Goal: Download file/media

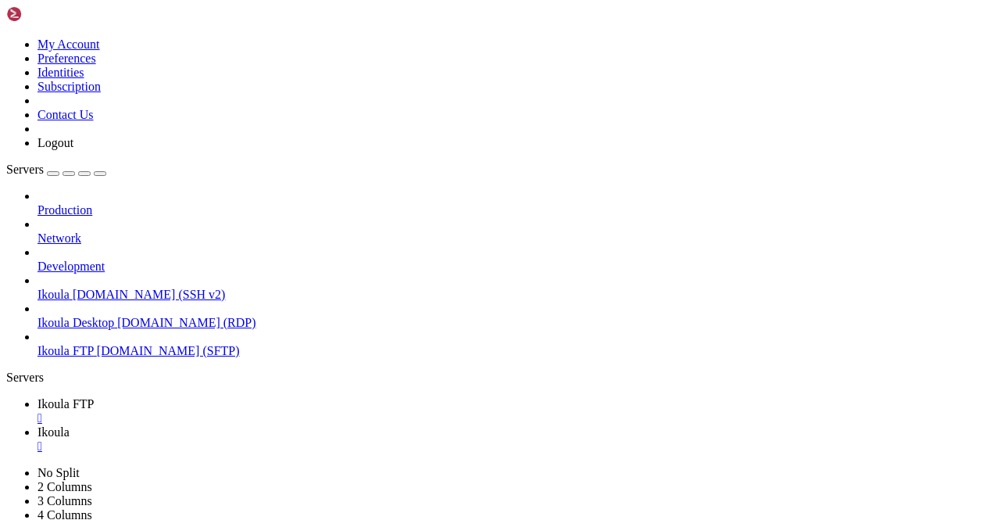
scroll to position [5007, 0]
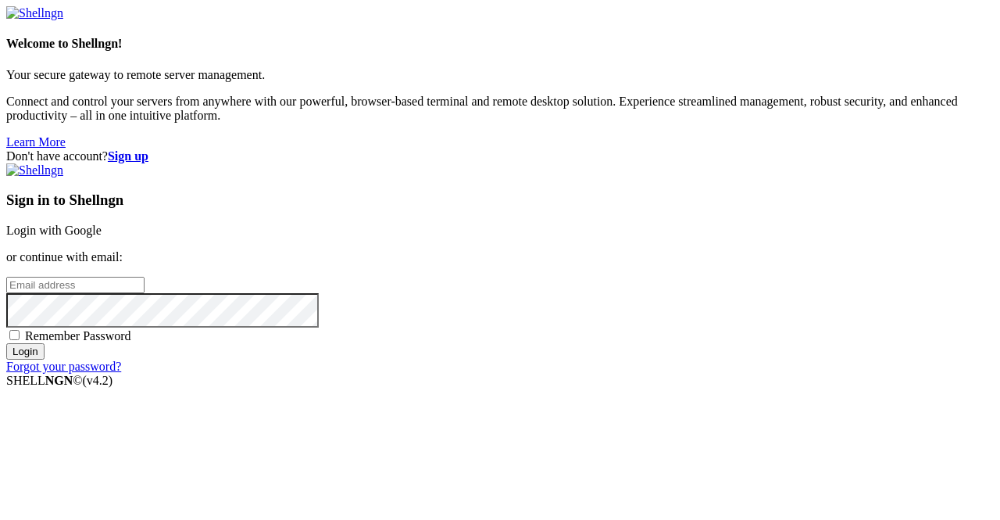
click at [102, 223] on link "Login with Google" at bounding box center [53, 229] width 95 height 13
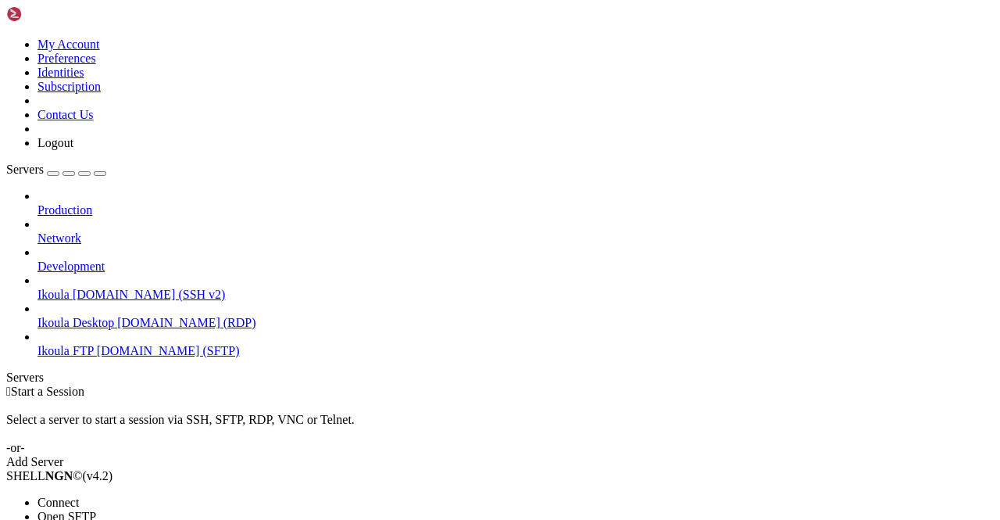
click at [163, 495] on li "Connect" at bounding box center [108, 502] width 142 height 14
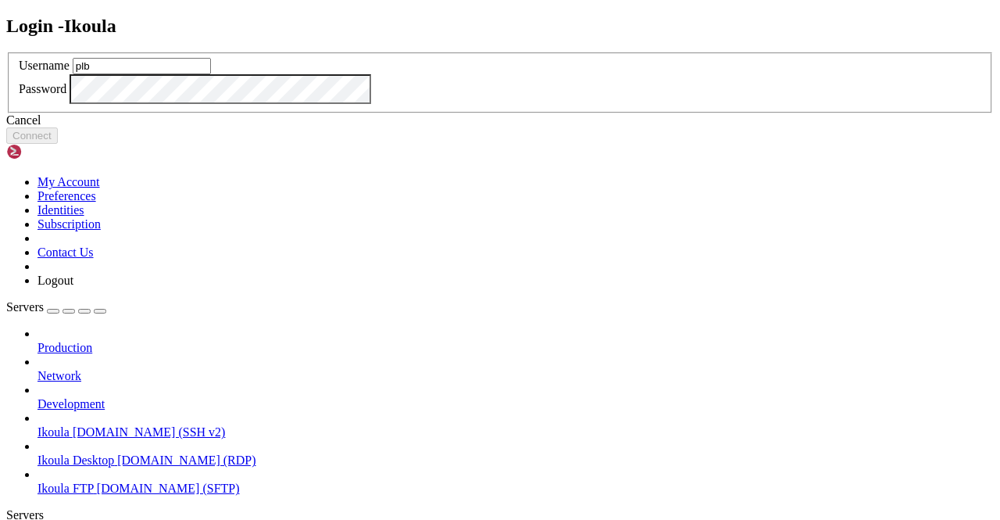
type input "plb"
click button "Connect" at bounding box center [32, 135] width 52 height 16
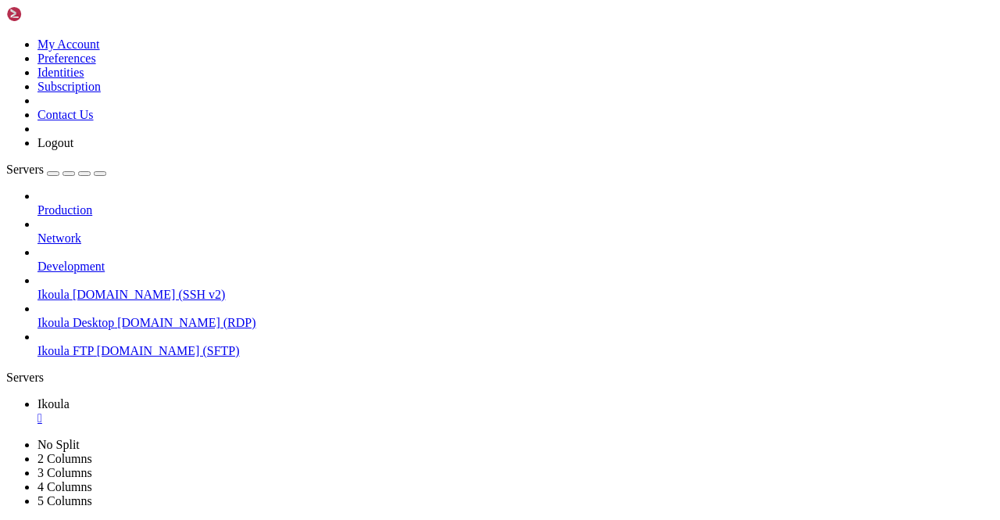
scroll to position [651, 0]
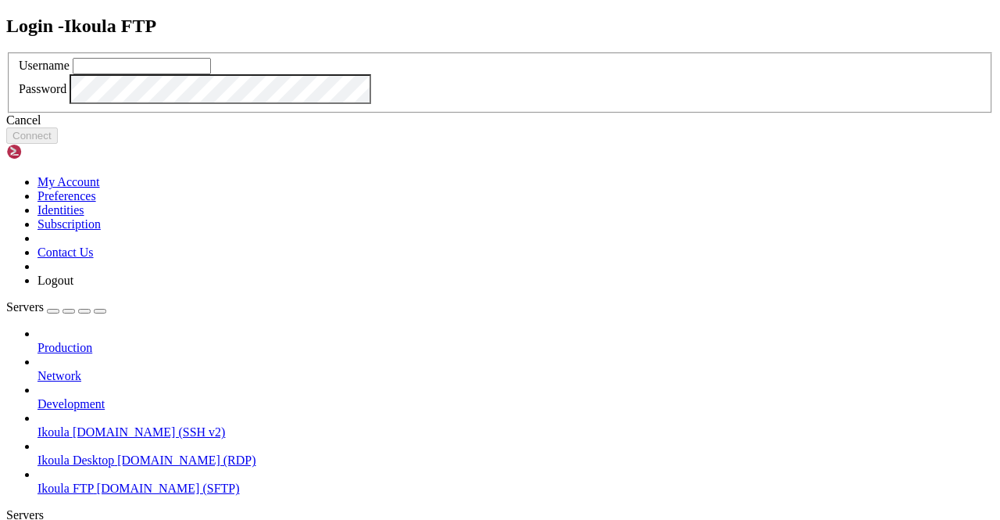
click at [211, 74] on input "text" at bounding box center [142, 66] width 138 height 16
type input "plb"
click at [622, 144] on div "Cancel Connect" at bounding box center [499, 128] width 987 height 30
click at [58, 144] on button "Connect" at bounding box center [32, 135] width 52 height 16
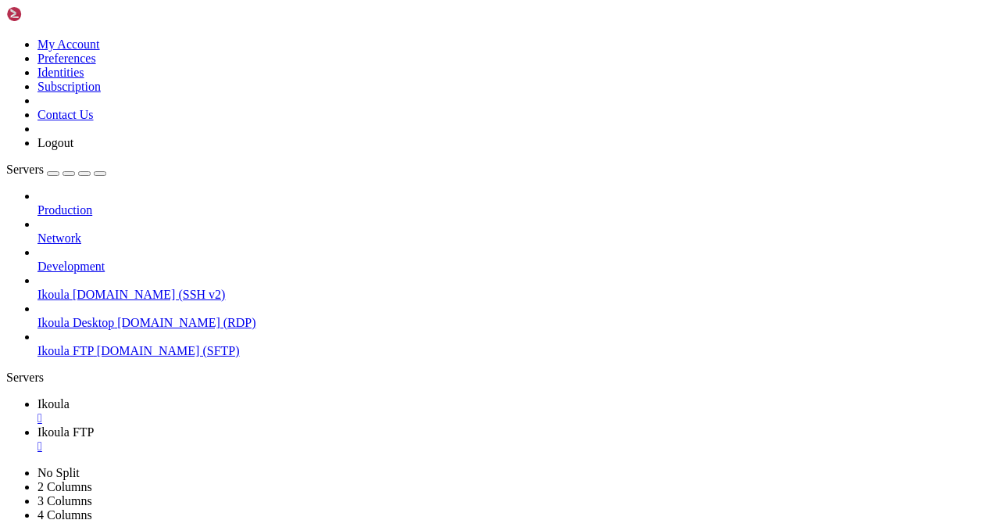
scroll to position [266, 0]
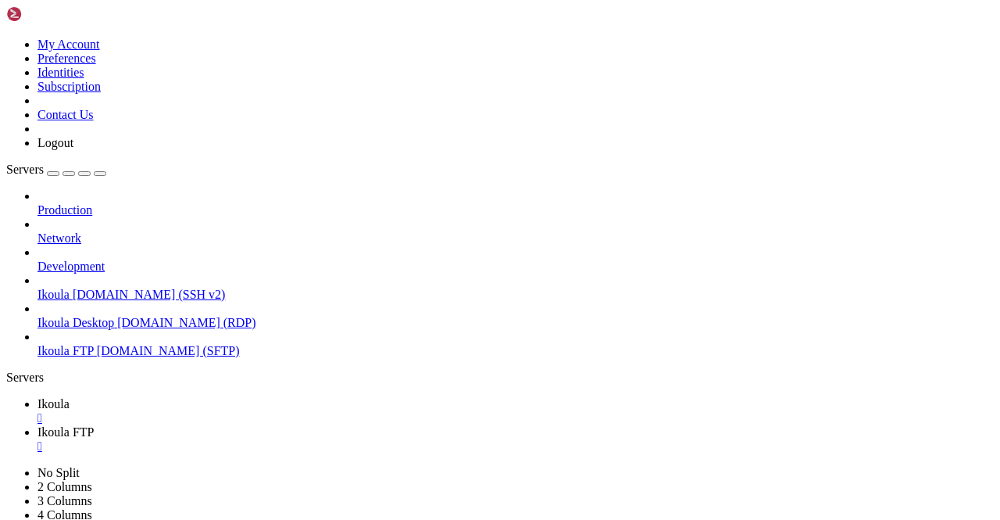
type input "/home/plb/advisor/src/views"
